Goal: Find specific page/section: Find specific page/section

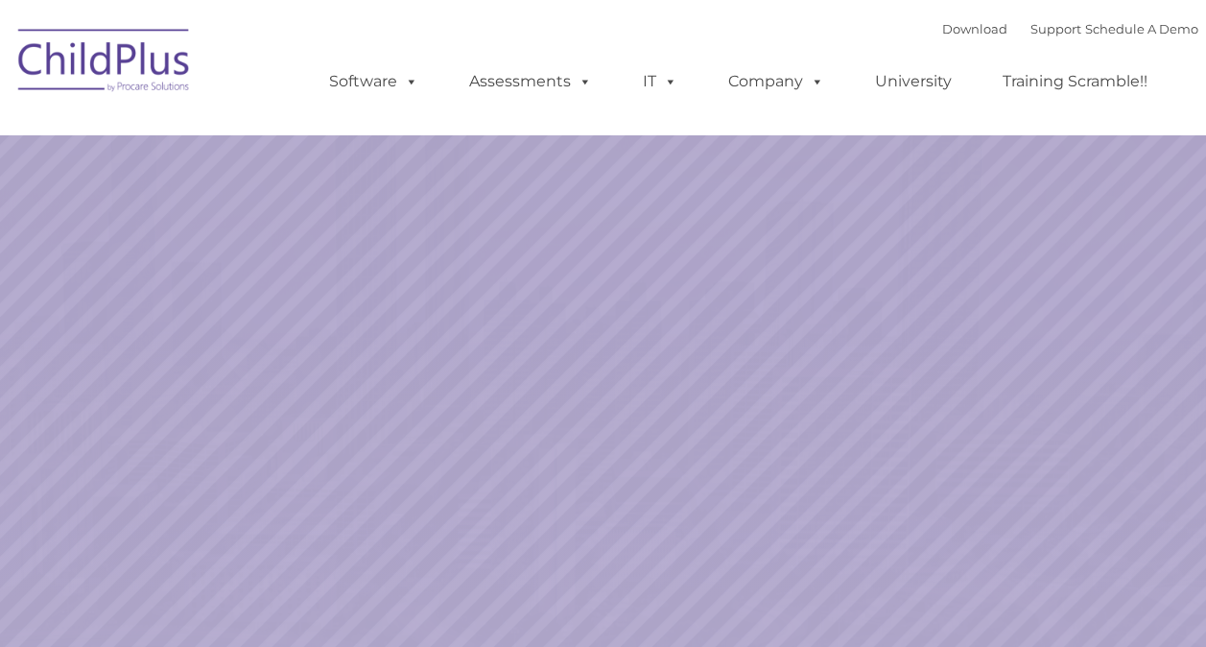
select select "MEDIUM"
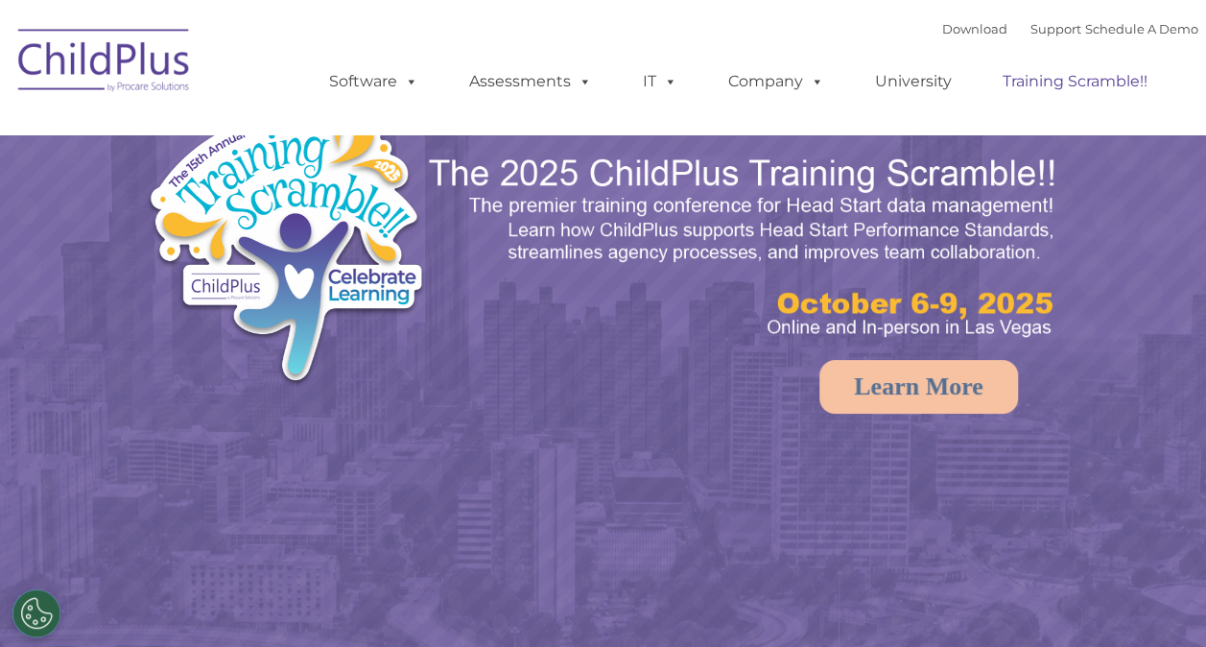
select select "MEDIUM"
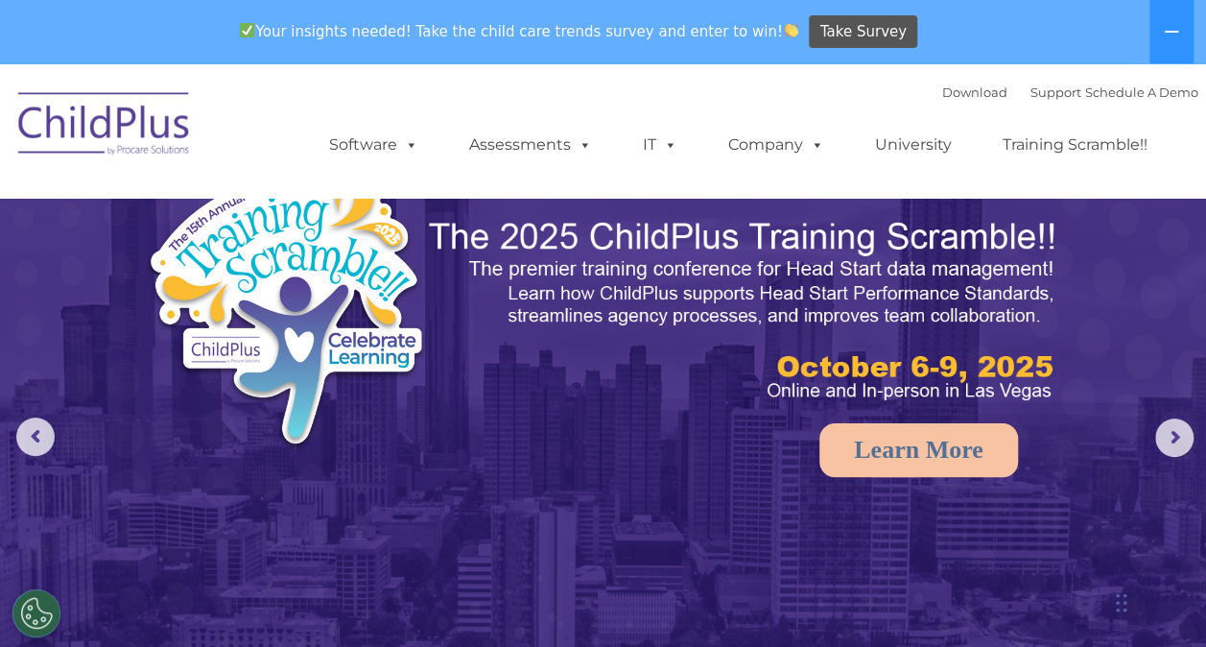
click at [342, 82] on div "Download Support | Schedule A Demo  MENU MENU Software ChildPlus: The original…" at bounding box center [745, 131] width 908 height 106
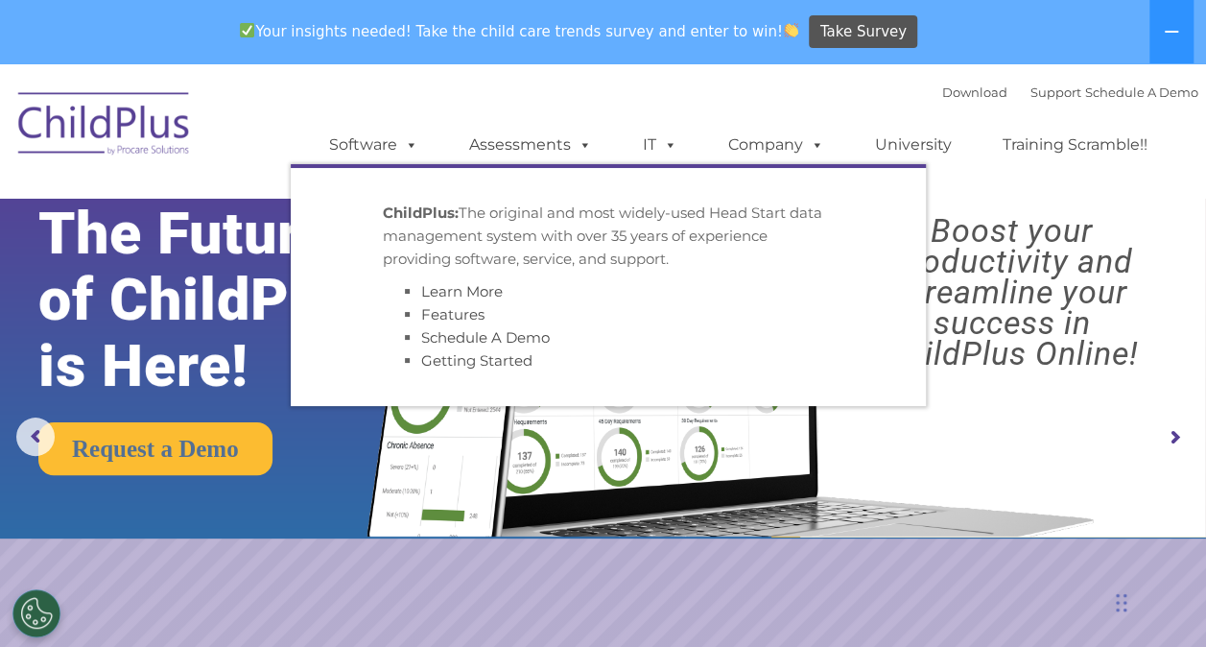
click at [161, 123] on img at bounding box center [105, 127] width 192 height 96
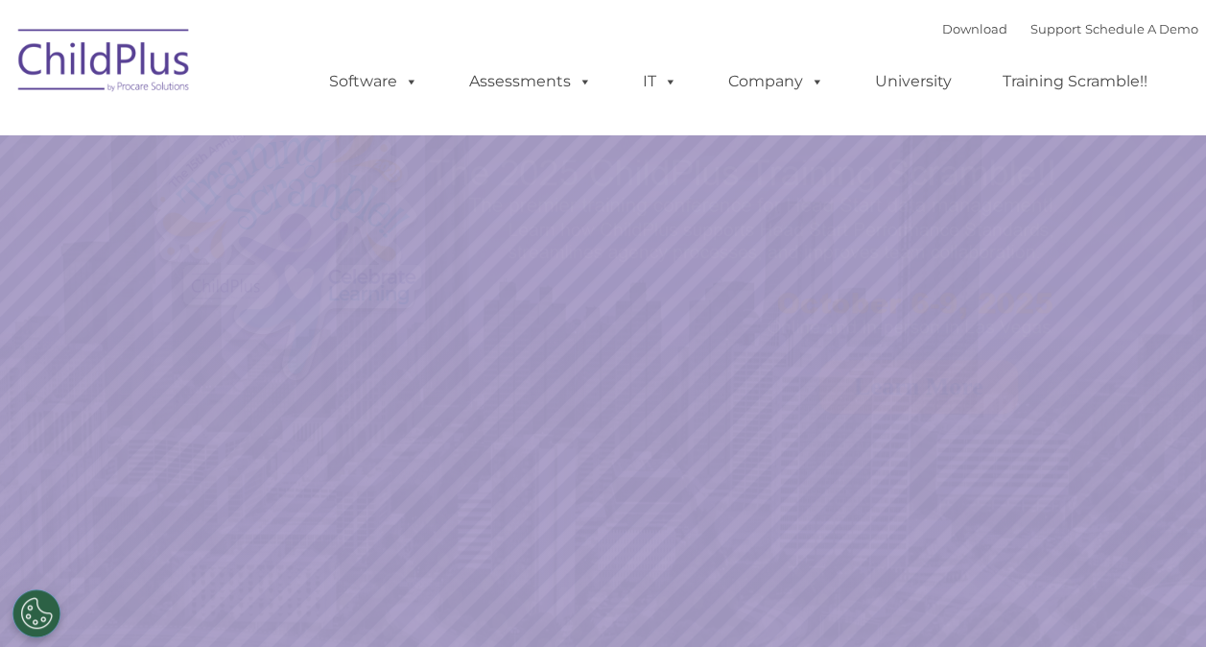
select select "MEDIUM"
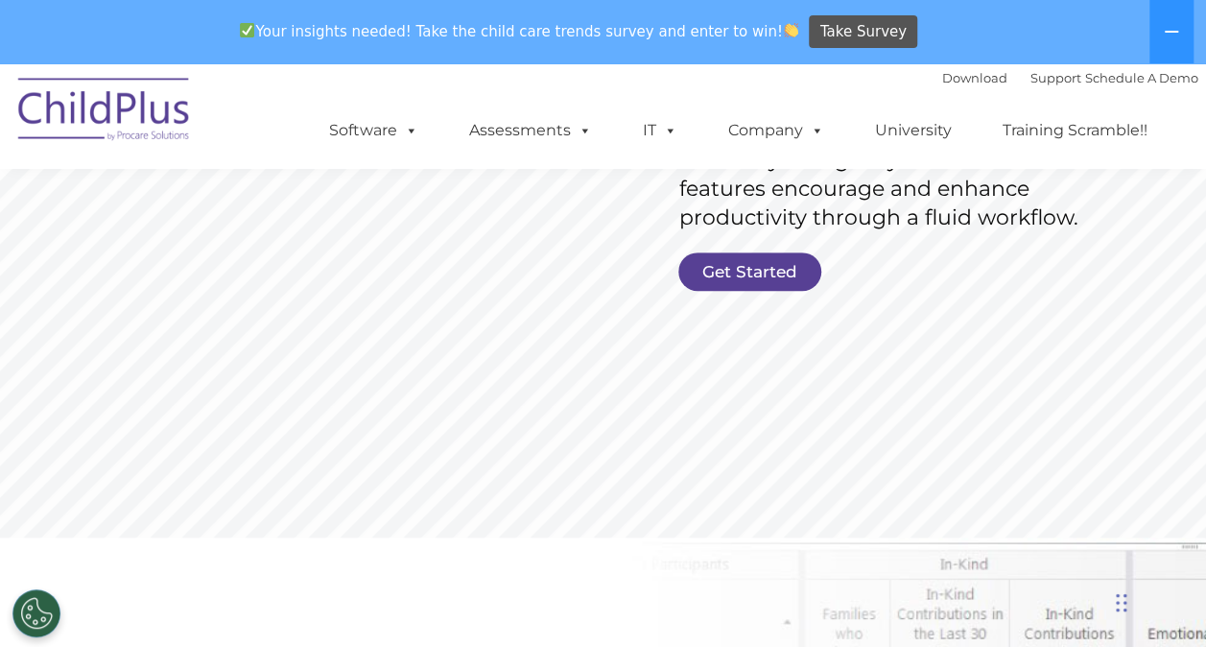
scroll to position [462, 0]
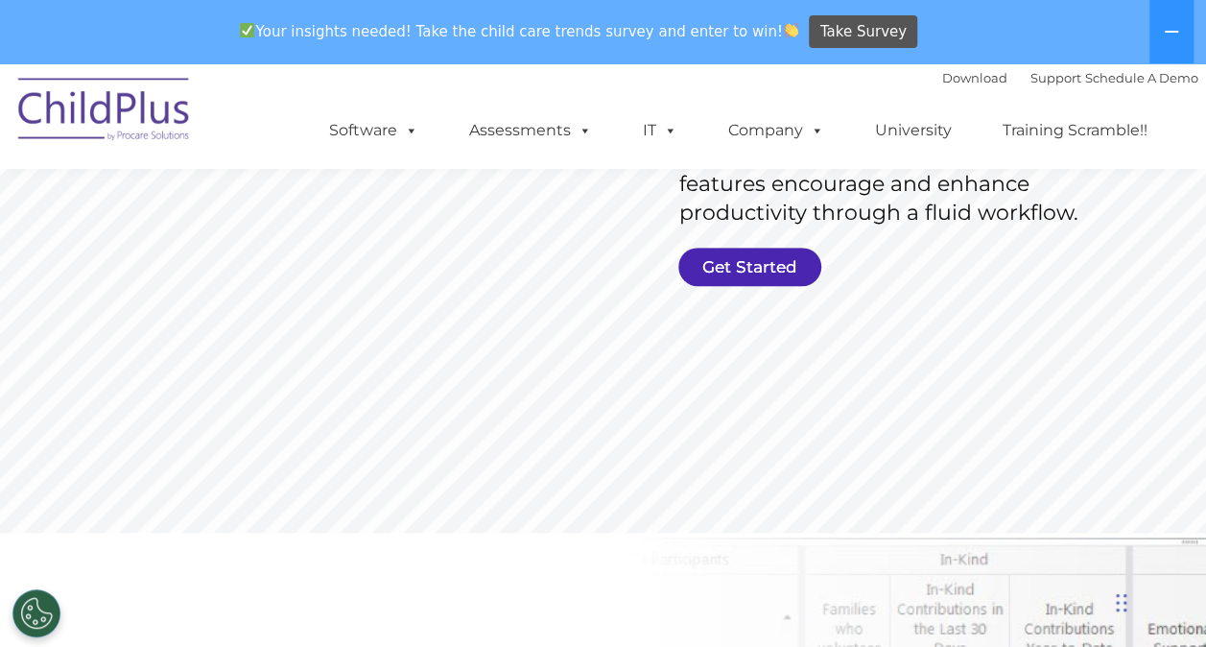
click at [775, 266] on link "Get Started" at bounding box center [749, 267] width 143 height 38
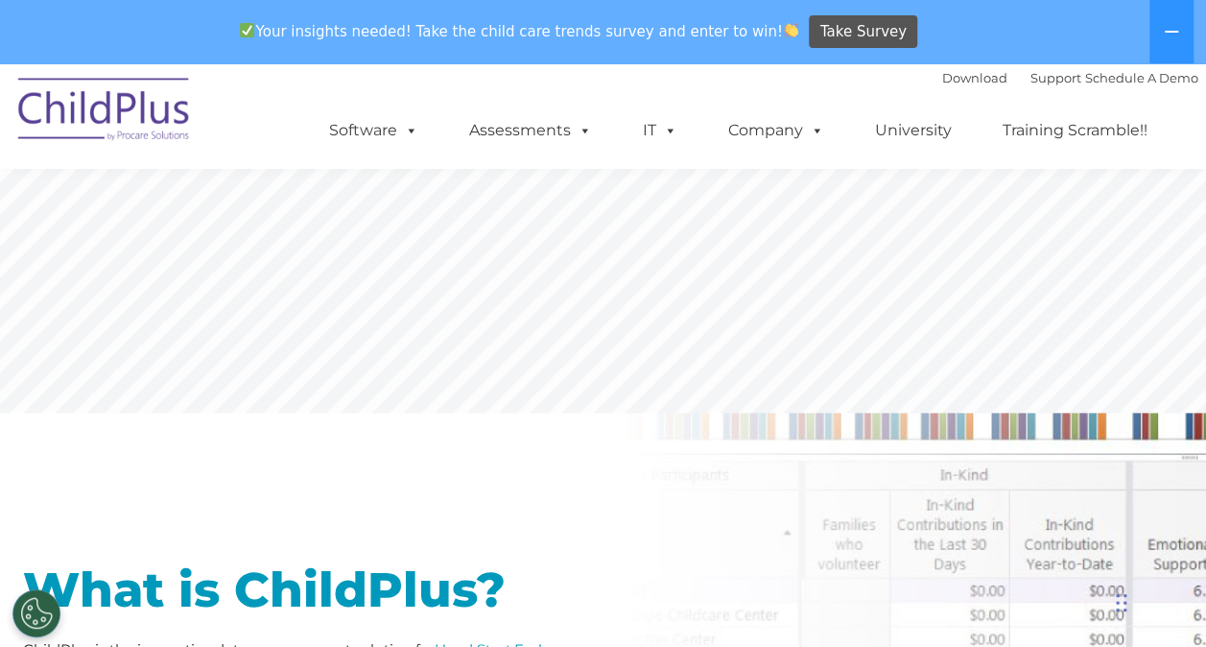
scroll to position [0, 0]
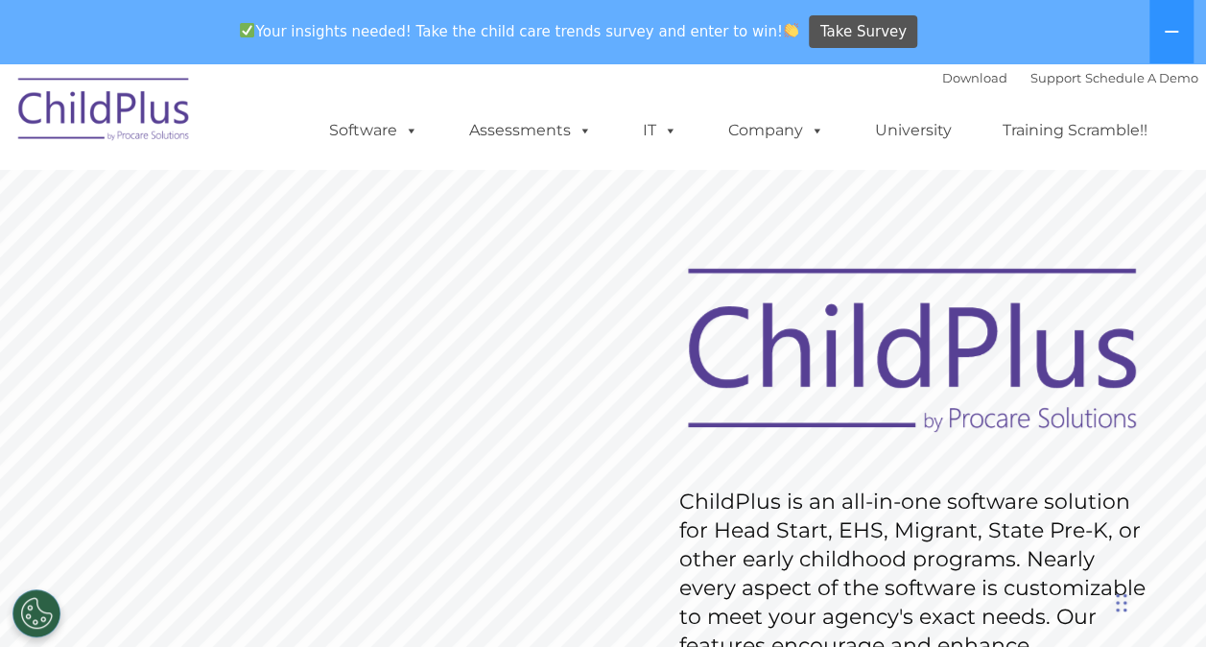
click at [1042, 210] on rs-slide "Request Pricing ChildPlus is an all-in-one software solution for Head Start, EH…" at bounding box center [603, 563] width 1206 height 864
click at [955, 81] on link "Download" at bounding box center [974, 77] width 65 height 15
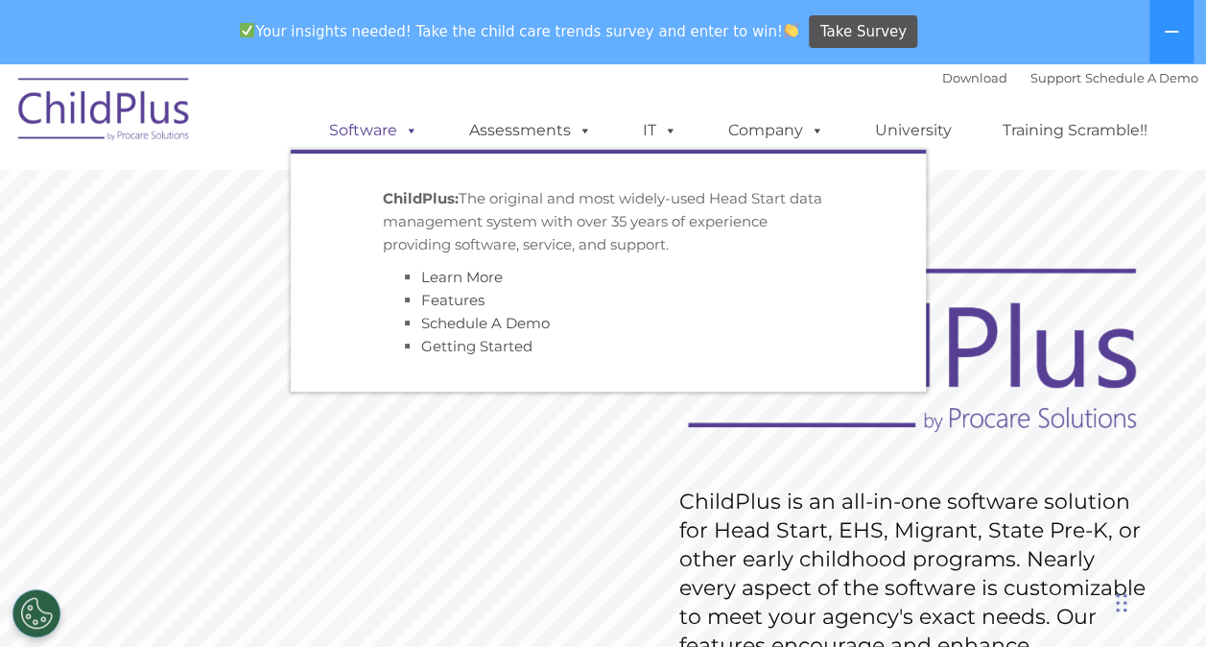
click at [413, 130] on span at bounding box center [407, 130] width 21 height 18
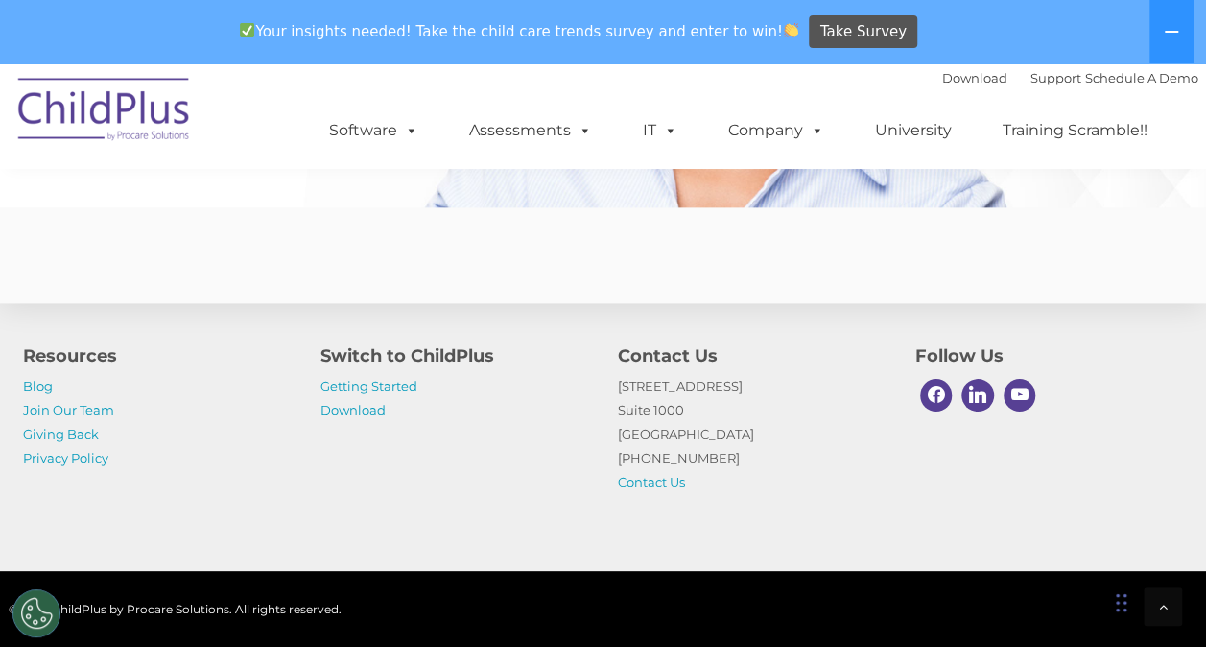
scroll to position [4849, 0]
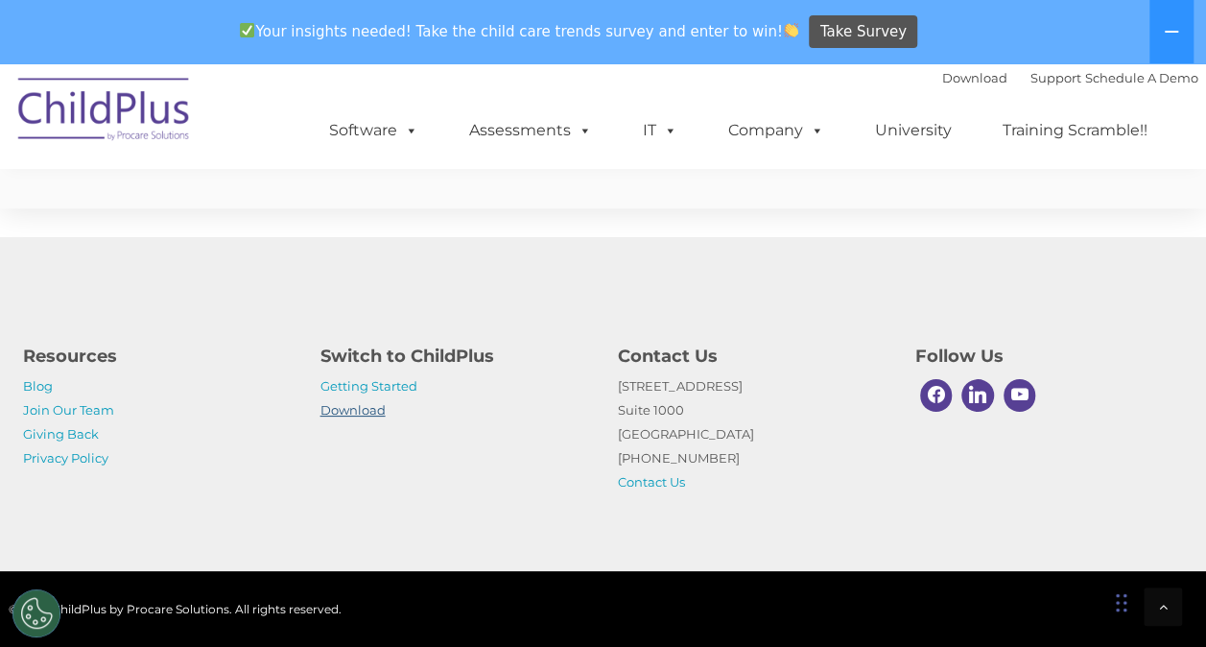
click at [365, 412] on link "Download" at bounding box center [353, 409] width 65 height 15
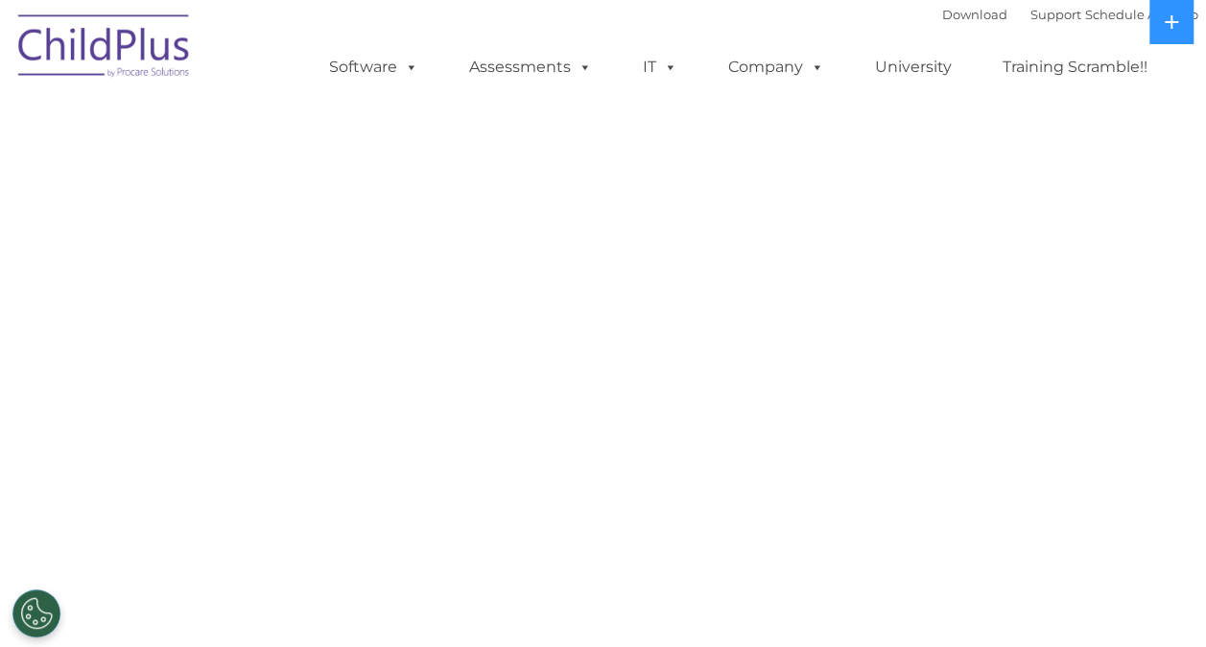
select select "MEDIUM"
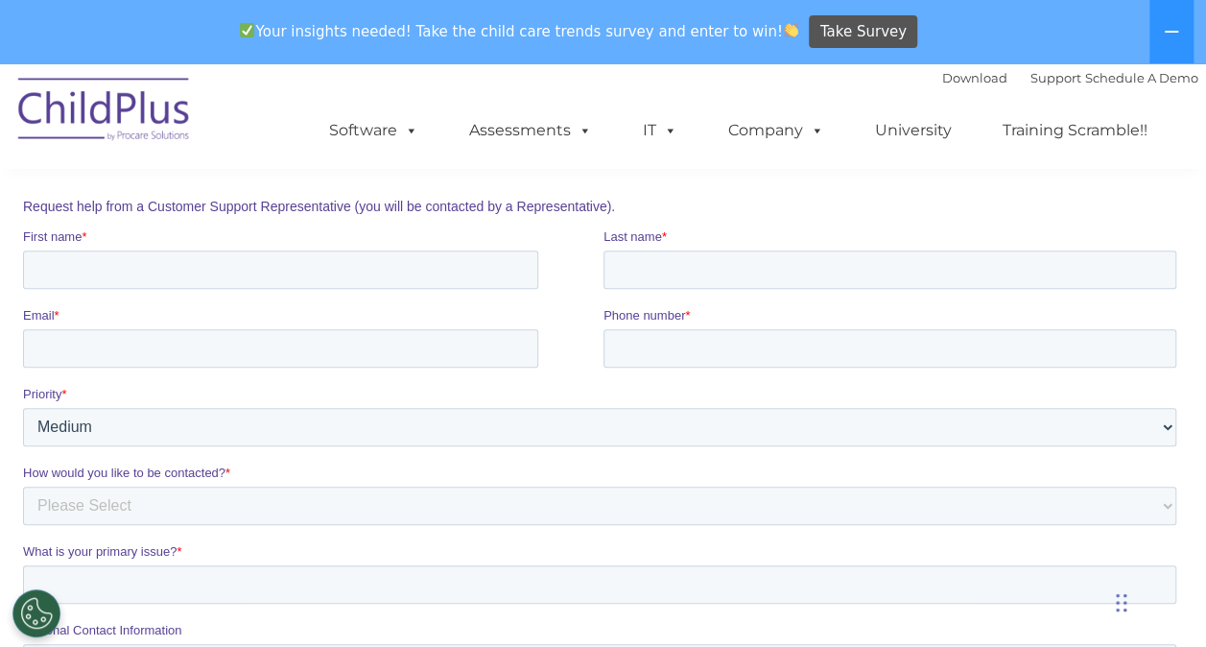
scroll to position [161, 0]
